Goal: Task Accomplishment & Management: Use online tool/utility

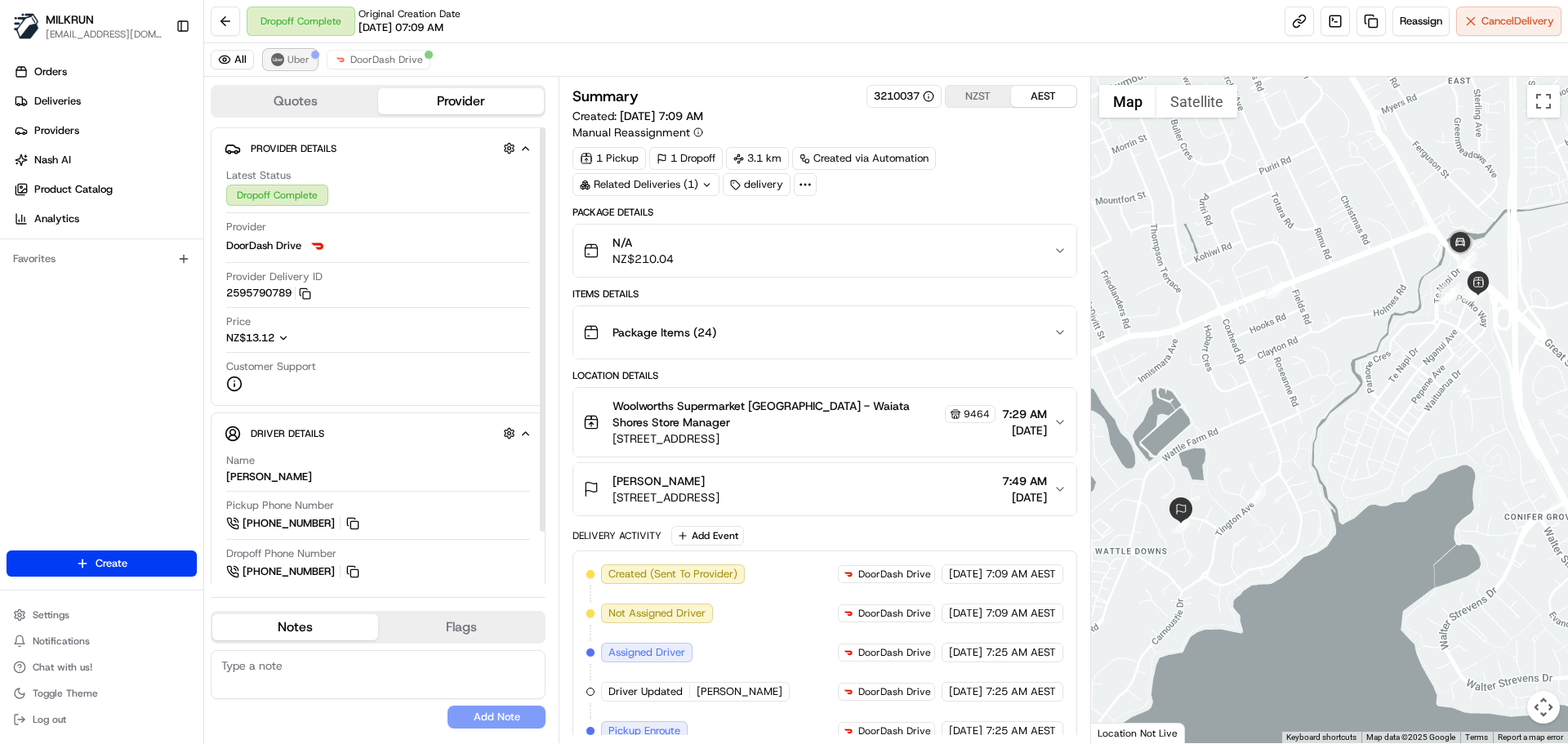
click at [280, 53] on img at bounding box center [278, 60] width 13 height 13
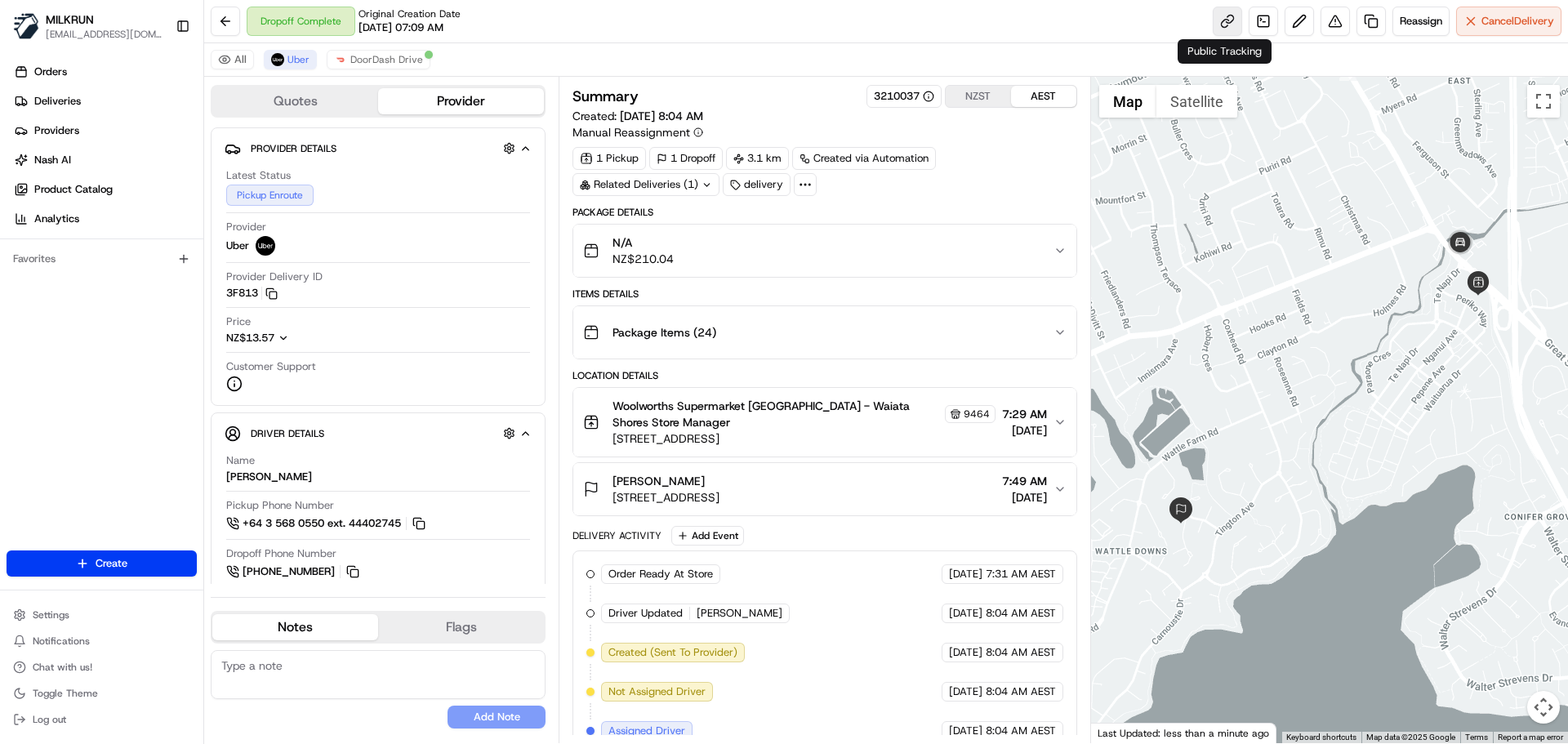
click at [1227, 32] on link at bounding box center [1227, 21] width 29 height 29
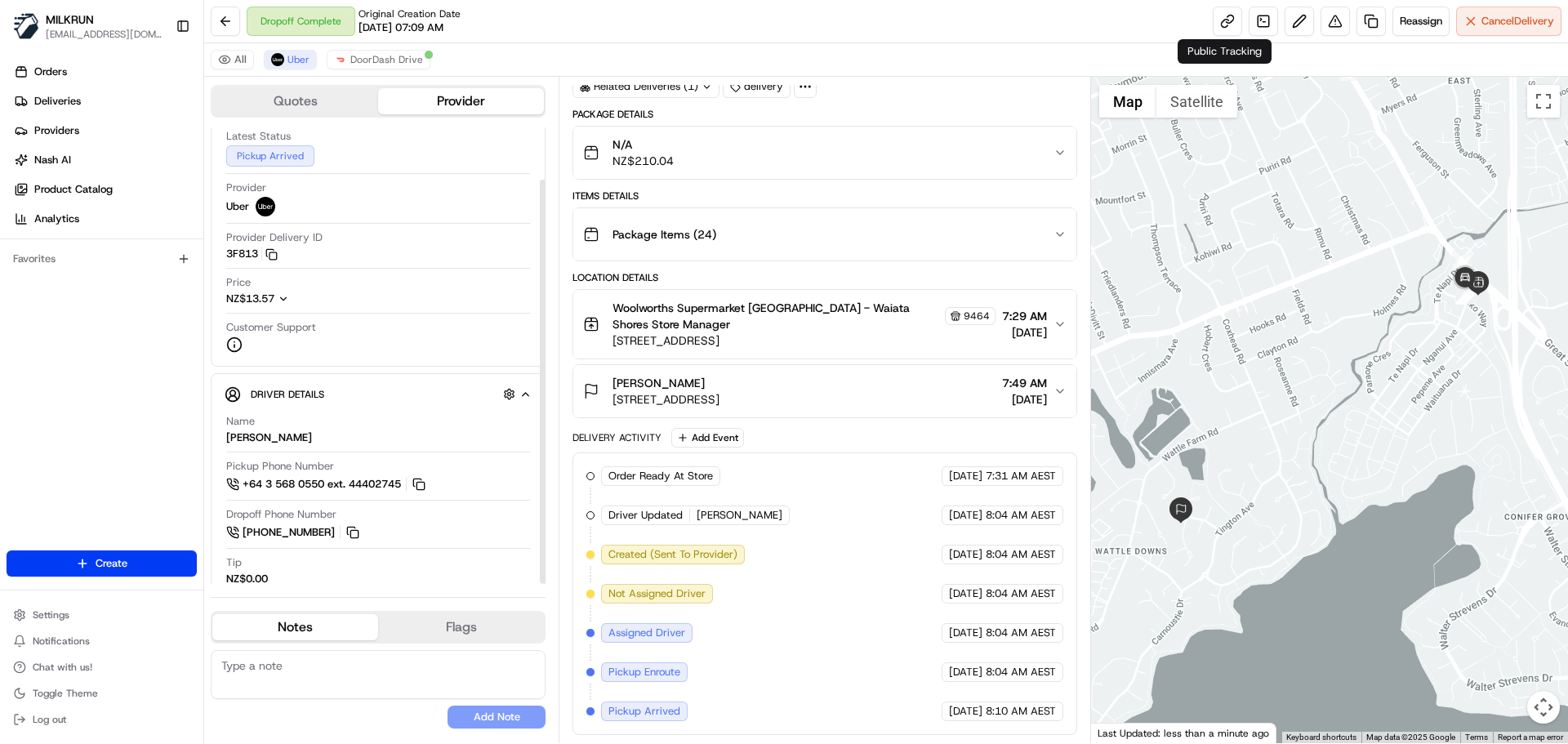
scroll to position [59, 0]
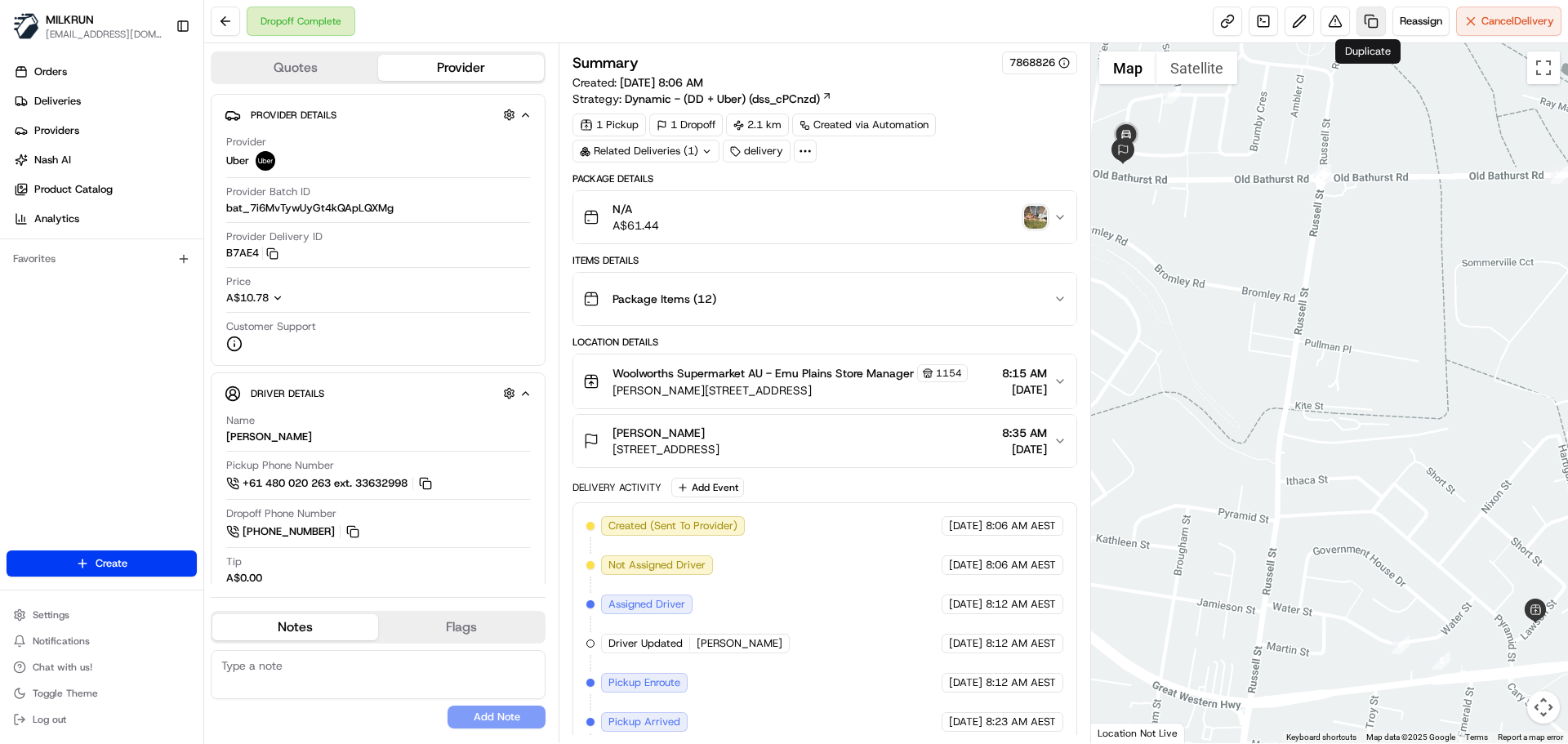
click at [1376, 27] on link at bounding box center [1371, 21] width 29 height 29
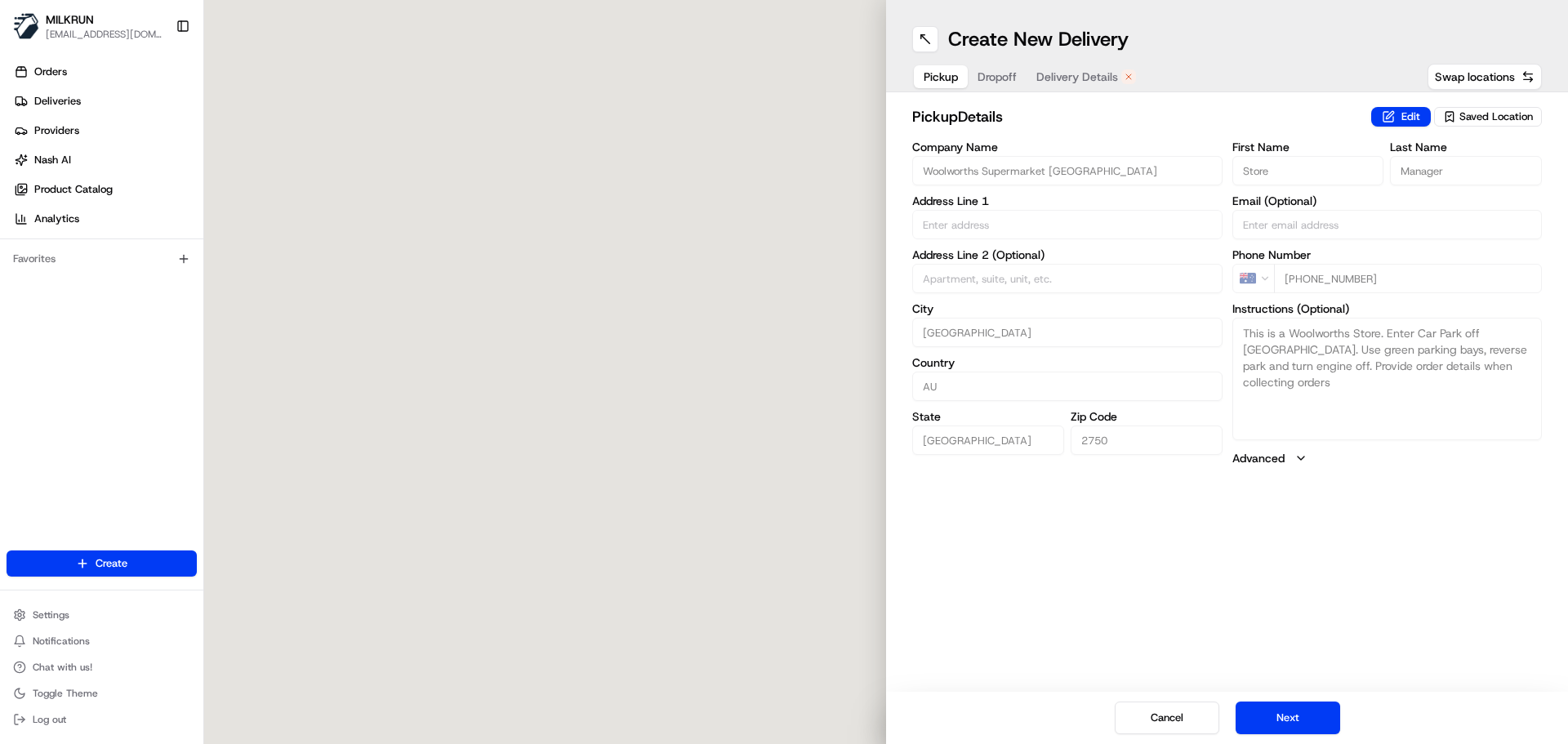
type input "[PERSON_NAME] St"
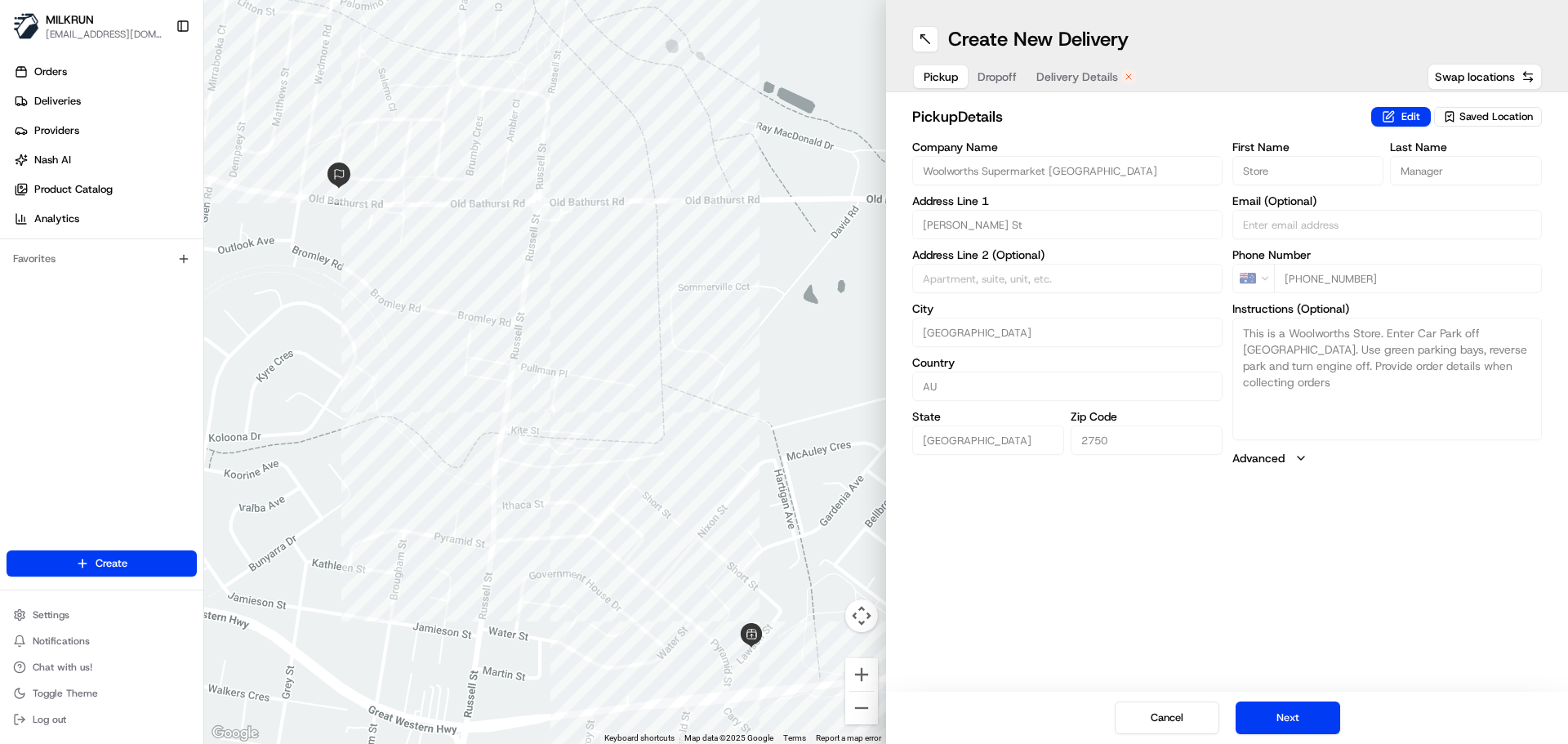
click at [1350, 720] on div "Cancel Next" at bounding box center [1227, 717] width 682 height 52
click at [1343, 718] on div "Cancel Next" at bounding box center [1227, 717] width 682 height 52
click at [1321, 715] on button "Next" at bounding box center [1288, 717] width 105 height 32
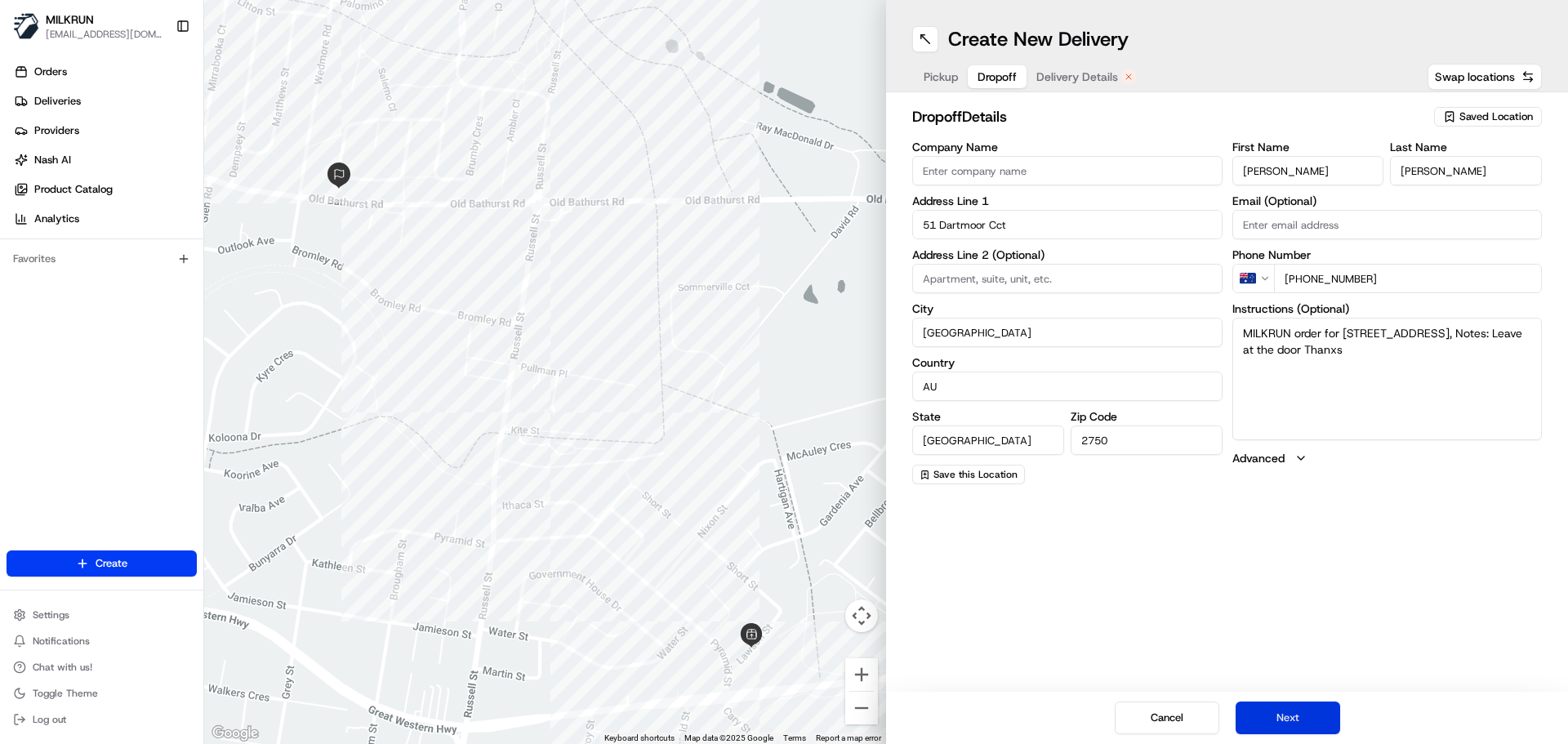
click at [1321, 715] on button "Next" at bounding box center [1288, 717] width 105 height 32
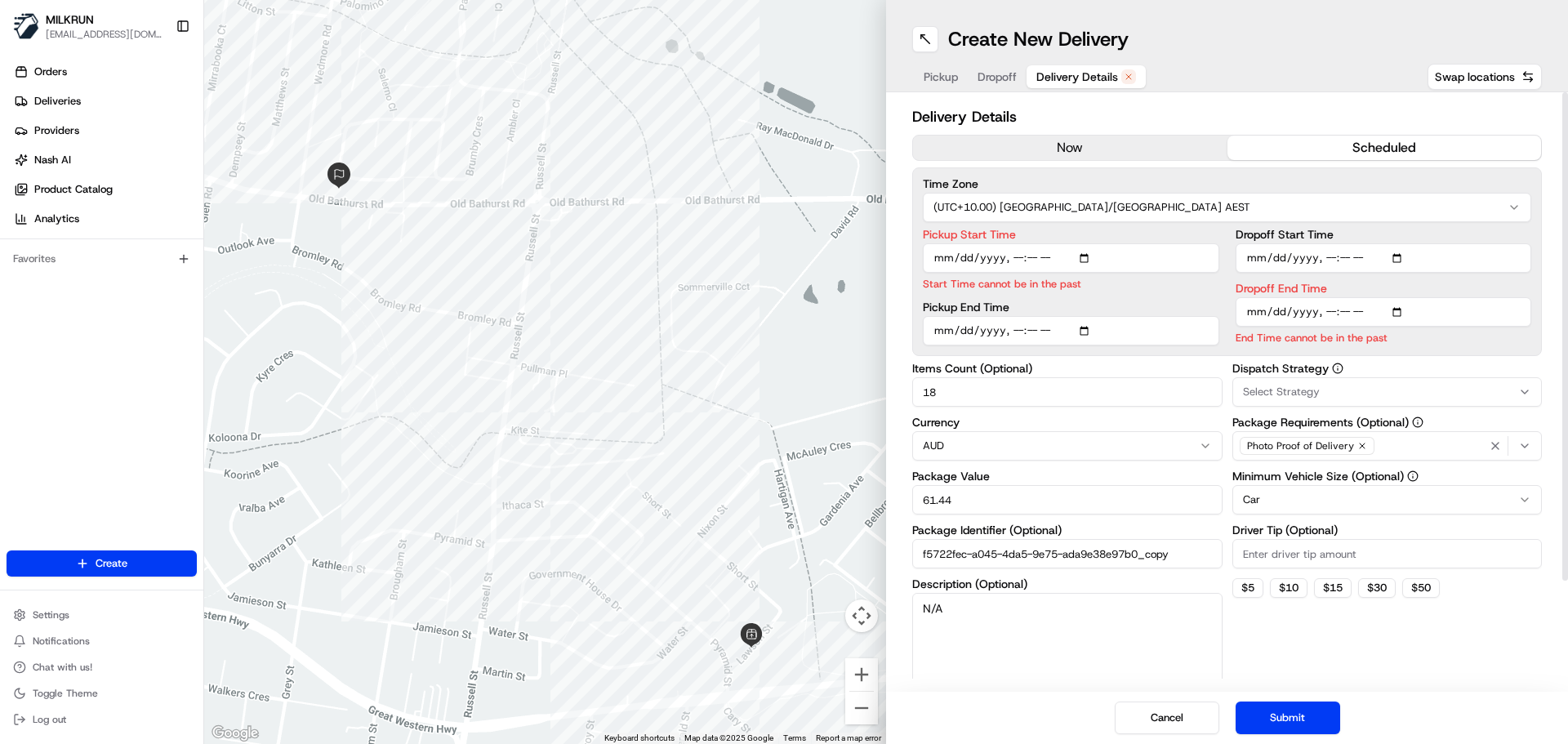
click at [1098, 151] on button "now" at bounding box center [1070, 148] width 314 height 25
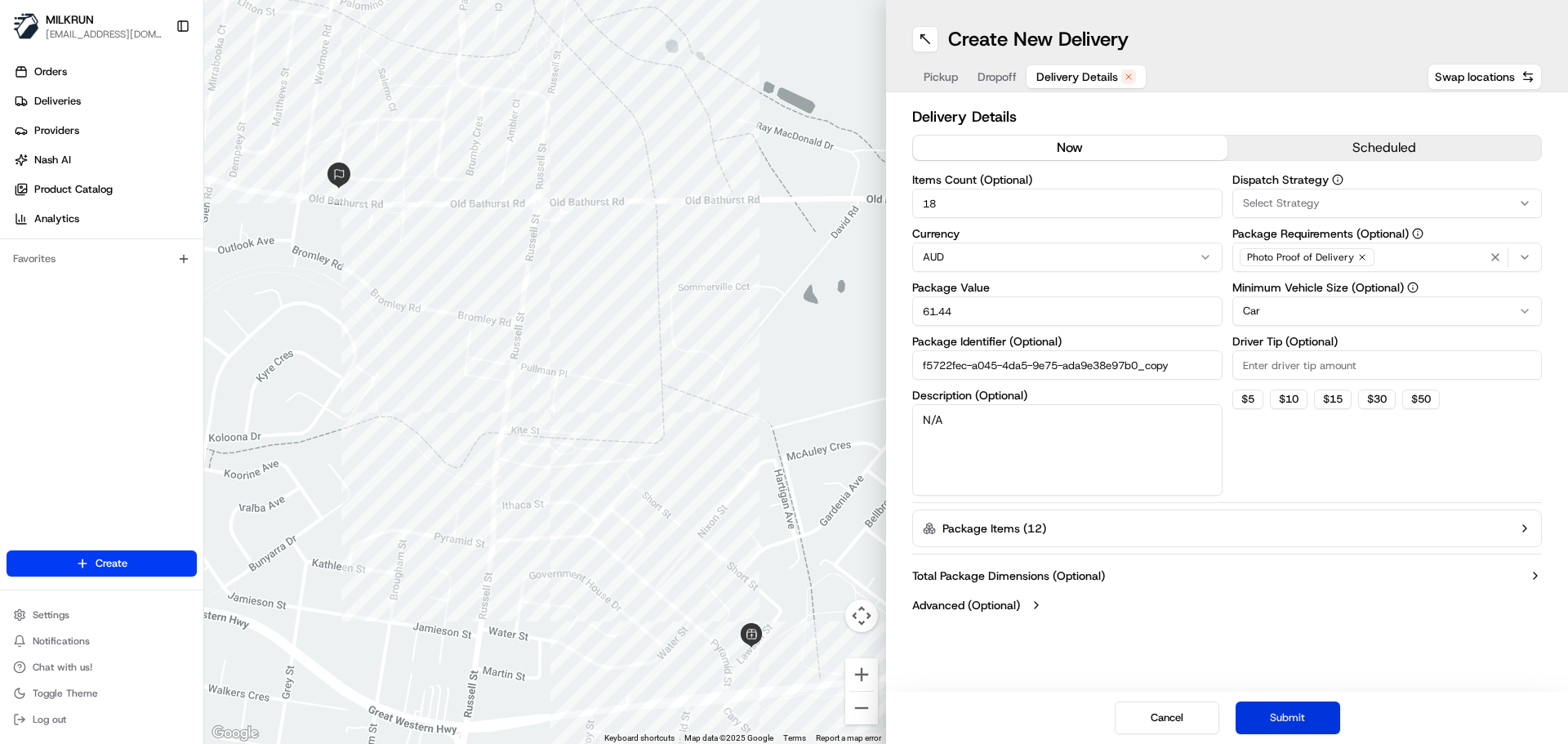
click at [1287, 704] on button "Submit" at bounding box center [1288, 717] width 105 height 32
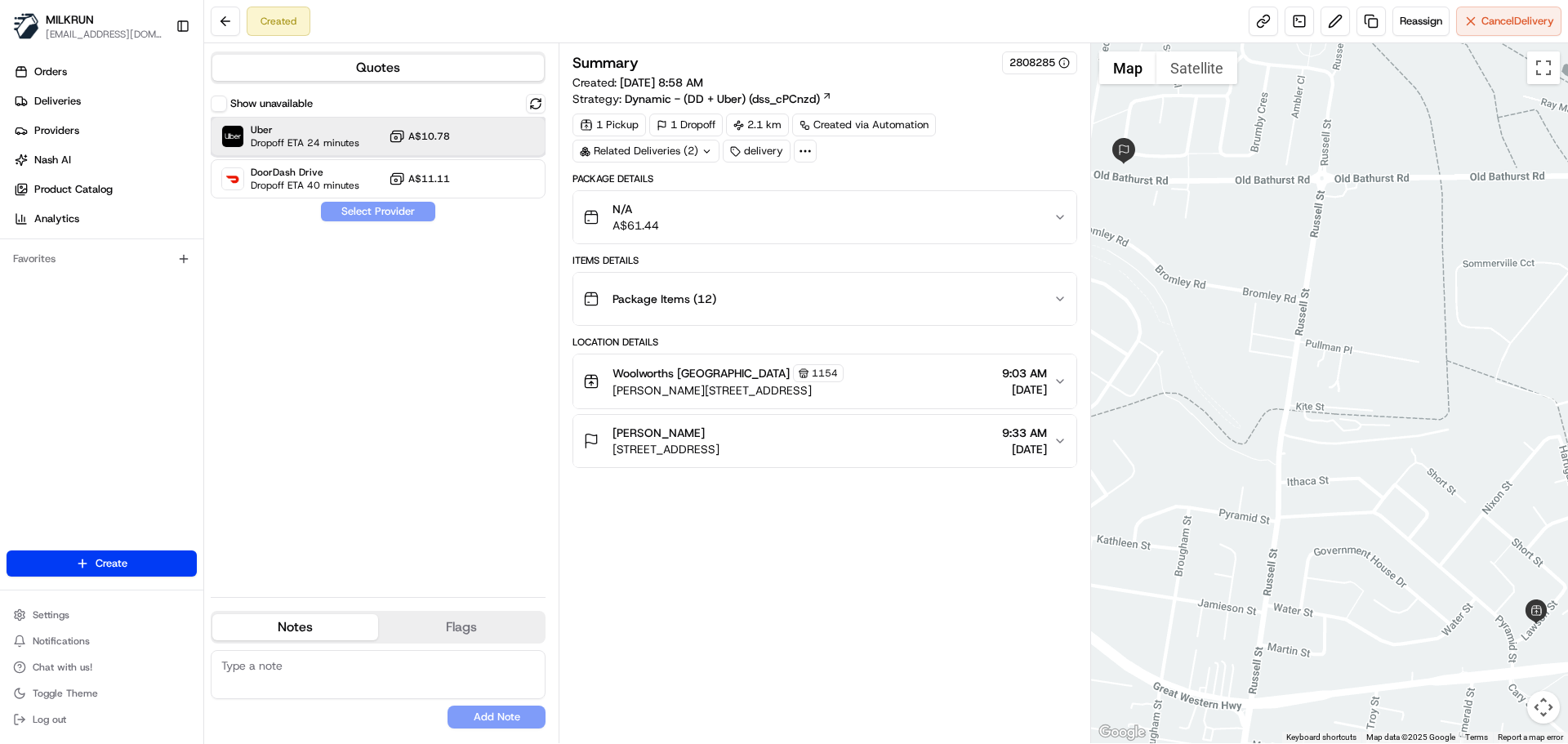
click at [520, 148] on div "Uber Dropoff ETA 24 minutes A$10.78" at bounding box center [378, 136] width 335 height 39
click at [419, 207] on button "Assign Provider" at bounding box center [378, 212] width 116 height 20
